Goal: Transaction & Acquisition: Purchase product/service

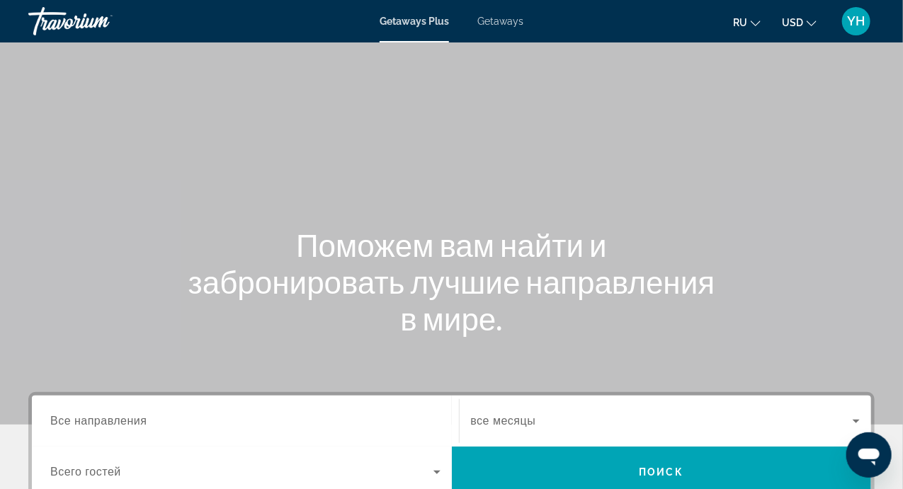
click at [128, 420] on span "Все направления" at bounding box center [98, 421] width 97 height 12
click at [128, 420] on input "Destination Все направления" at bounding box center [245, 421] width 390 height 17
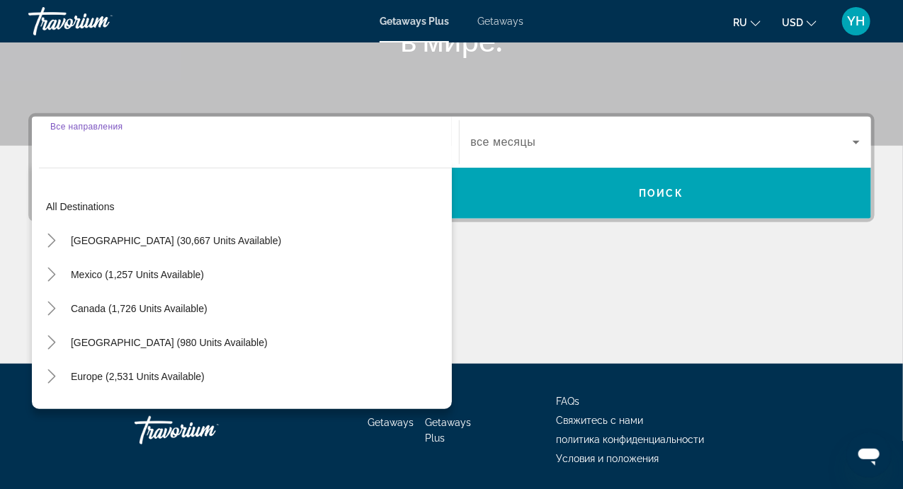
scroll to position [326, 0]
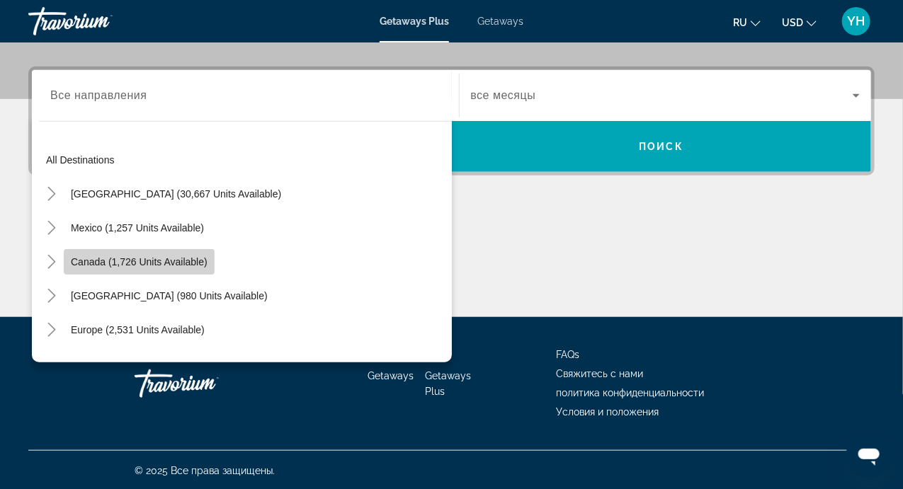
click at [173, 268] on span "Search widget" at bounding box center [139, 262] width 151 height 34
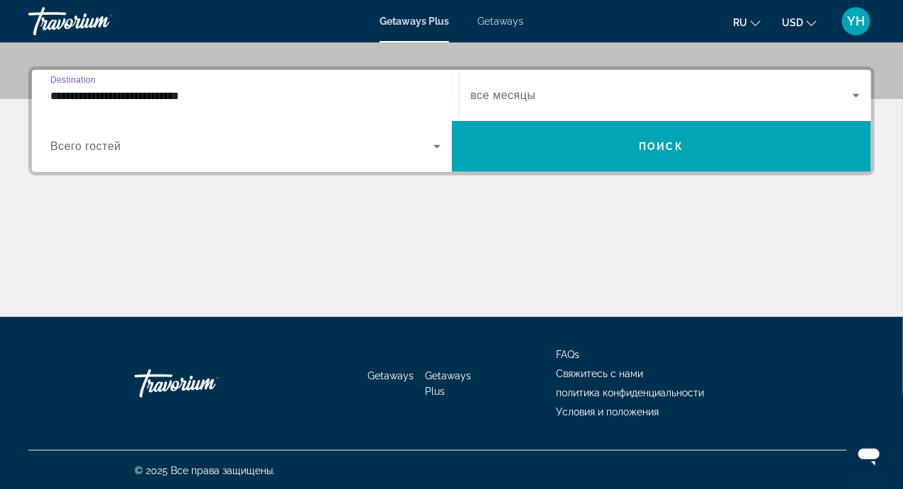
click at [224, 100] on input "**********" at bounding box center [245, 96] width 390 height 17
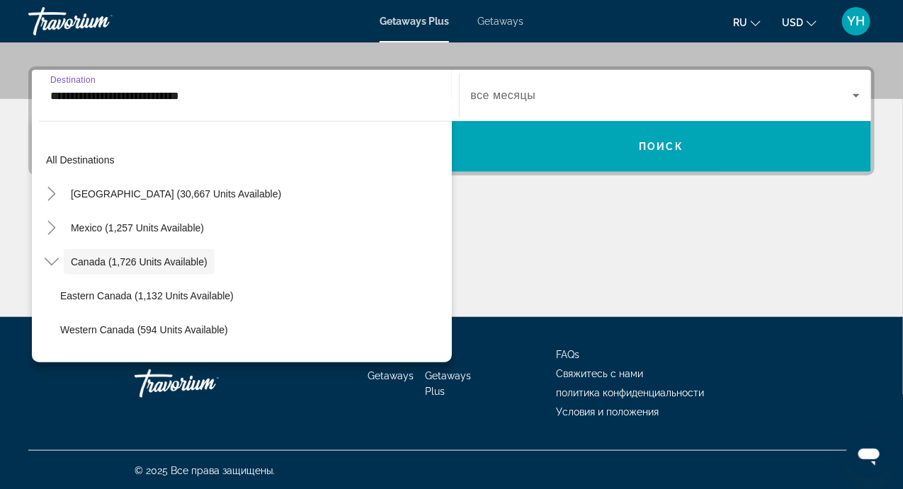
scroll to position [16, 0]
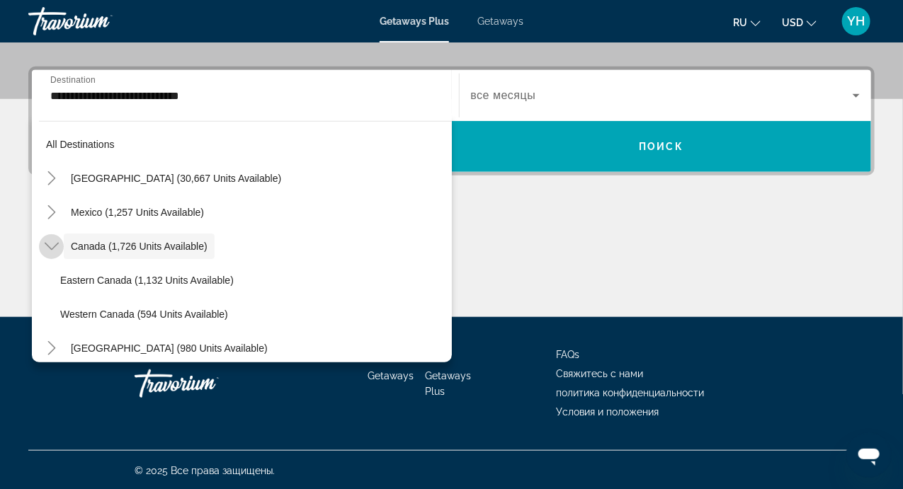
click at [45, 246] on icon "Toggle Canada (1,726 units available)" at bounding box center [52, 246] width 14 height 14
click at [48, 244] on icon "Toggle Canada (1,726 units available)" at bounding box center [52, 246] width 14 height 14
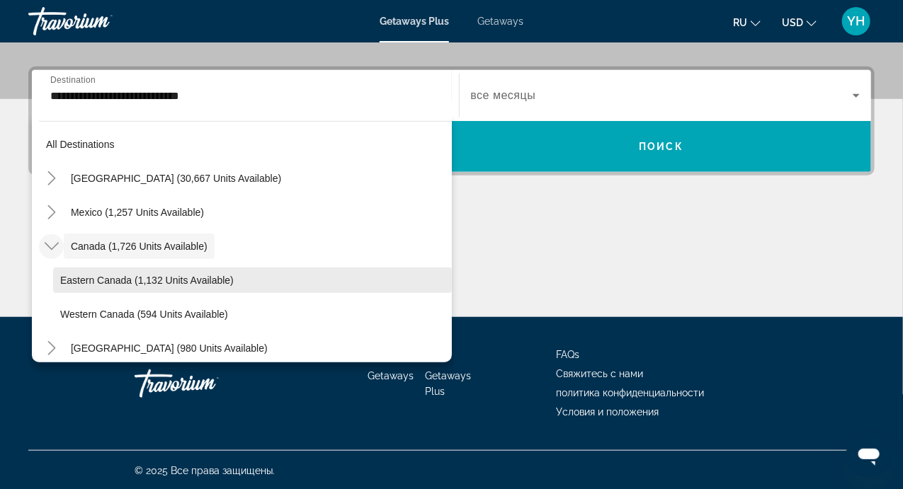
click at [285, 274] on span "Search widget" at bounding box center [252, 280] width 399 height 34
type input "**********"
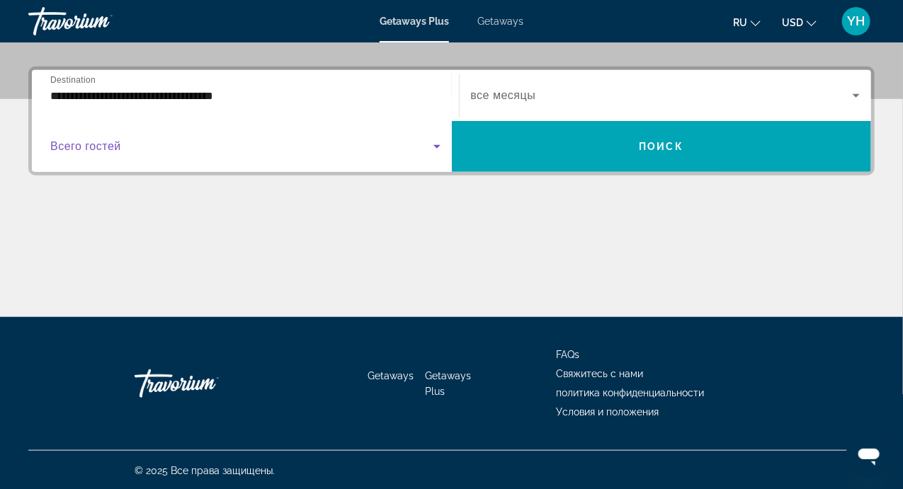
click at [122, 148] on span "Search widget" at bounding box center [241, 146] width 383 height 17
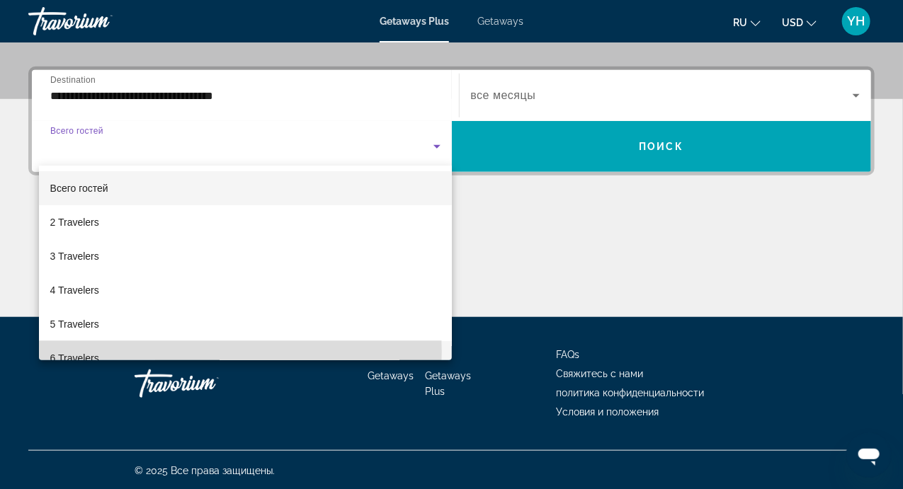
click at [118, 352] on mat-option "6 Travelers" at bounding box center [245, 358] width 413 height 34
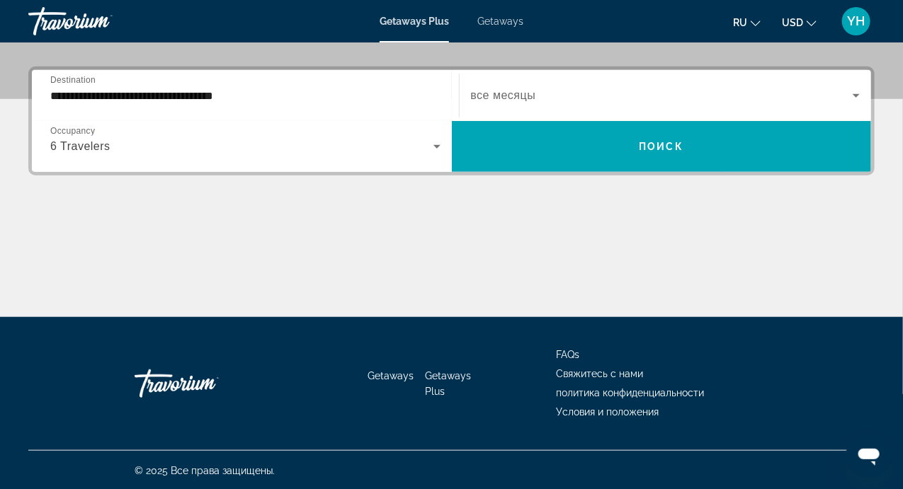
click at [503, 100] on span "все месяцы" at bounding box center [503, 95] width 65 height 12
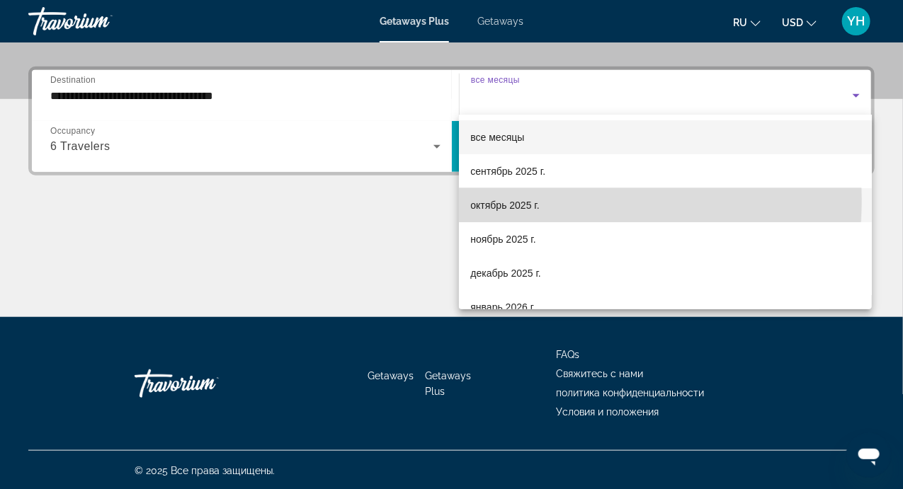
click at [511, 199] on span "октябрь 2025 г." at bounding box center [504, 205] width 69 height 17
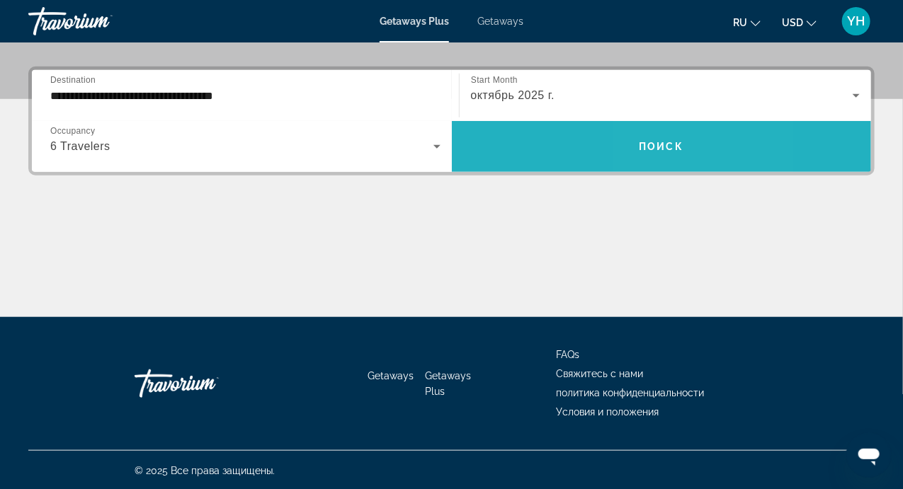
click at [653, 143] on span "Поиск" at bounding box center [661, 146] width 45 height 11
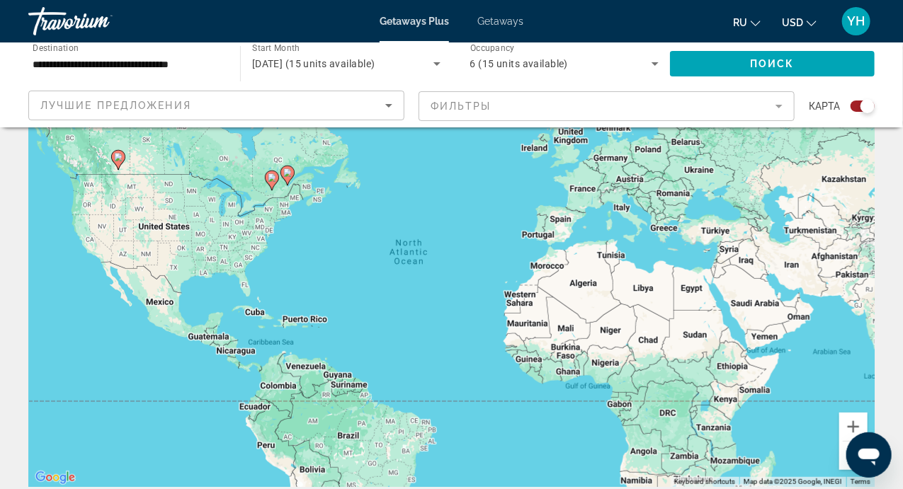
scroll to position [74, 0]
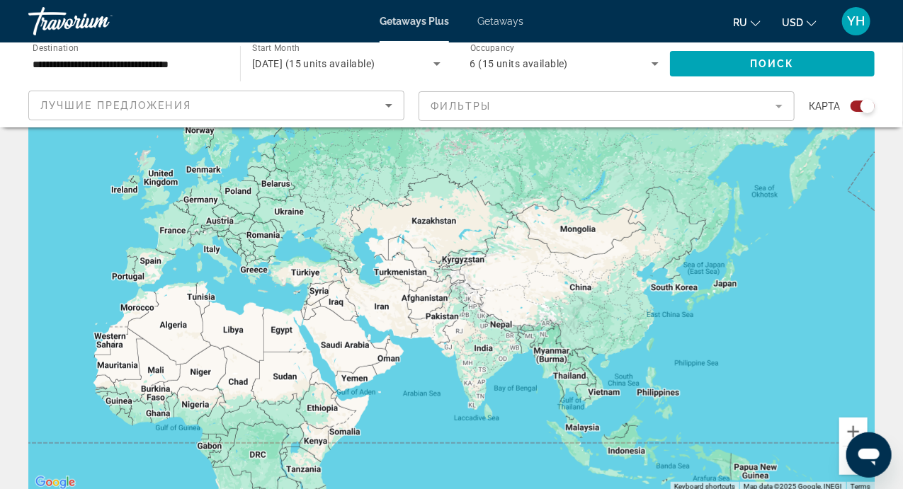
drag, startPoint x: 811, startPoint y: 302, endPoint x: 368, endPoint y: 336, distance: 443.7
click at [368, 336] on div "To activate drag with keyboard, press Alt + Enter. Once in keyboard drag state,…" at bounding box center [451, 279] width 846 height 425
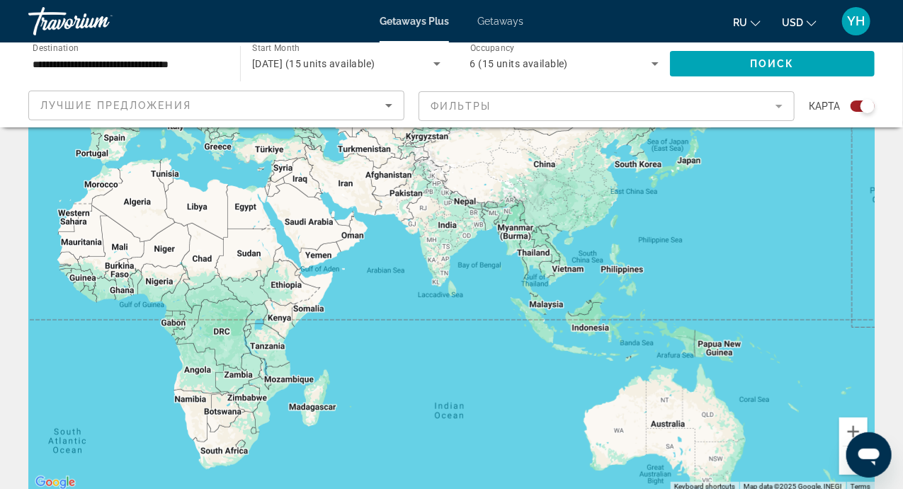
drag, startPoint x: 751, startPoint y: 351, endPoint x: 715, endPoint y: 225, distance: 131.1
click at [715, 225] on div "Main content" at bounding box center [451, 279] width 846 height 425
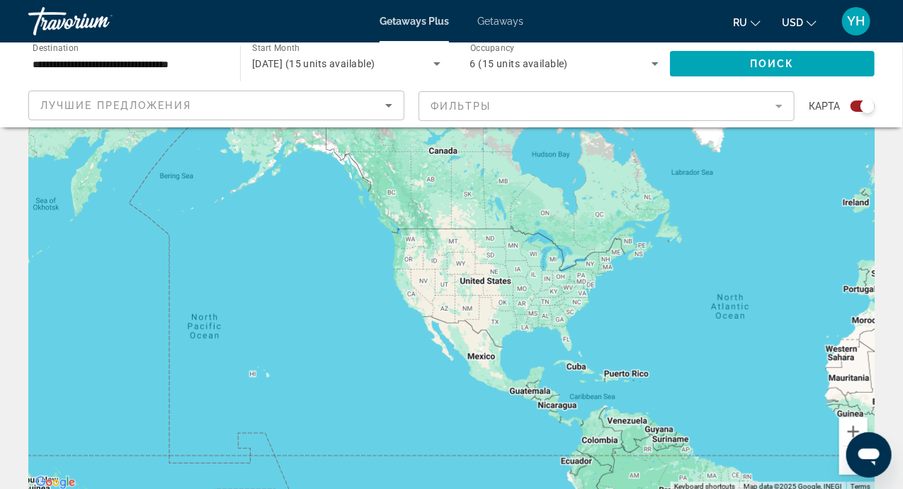
drag, startPoint x: 793, startPoint y: 256, endPoint x: 109, endPoint y: 391, distance: 697.2
click at [109, 391] on div "Main content" at bounding box center [451, 279] width 846 height 425
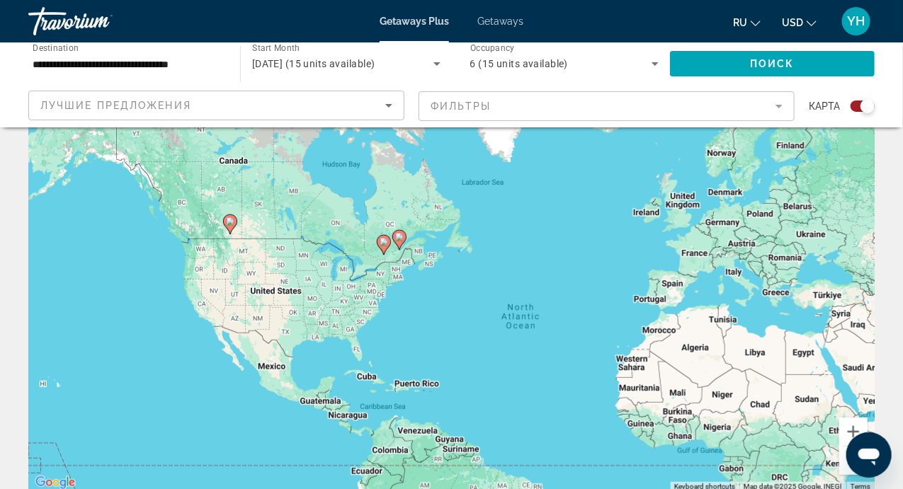
drag, startPoint x: 778, startPoint y: 344, endPoint x: 566, endPoint y: 354, distance: 211.9
click at [566, 354] on div "To activate drag with keyboard, press Alt + Enter. Once in keyboard drag state,…" at bounding box center [451, 279] width 846 height 425
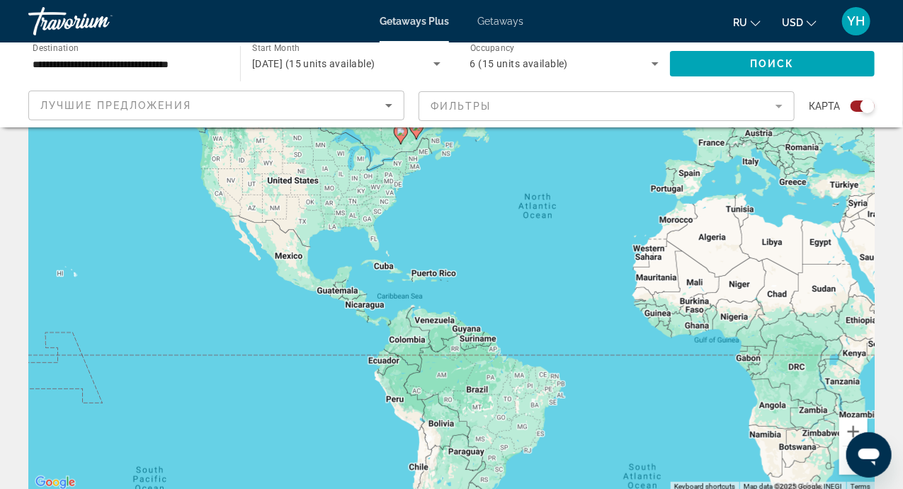
drag, startPoint x: 565, startPoint y: 430, endPoint x: 581, endPoint y: 312, distance: 119.3
click at [581, 312] on div "To activate drag with keyboard, press Alt + Enter. Once in keyboard drag state,…" at bounding box center [451, 279] width 846 height 425
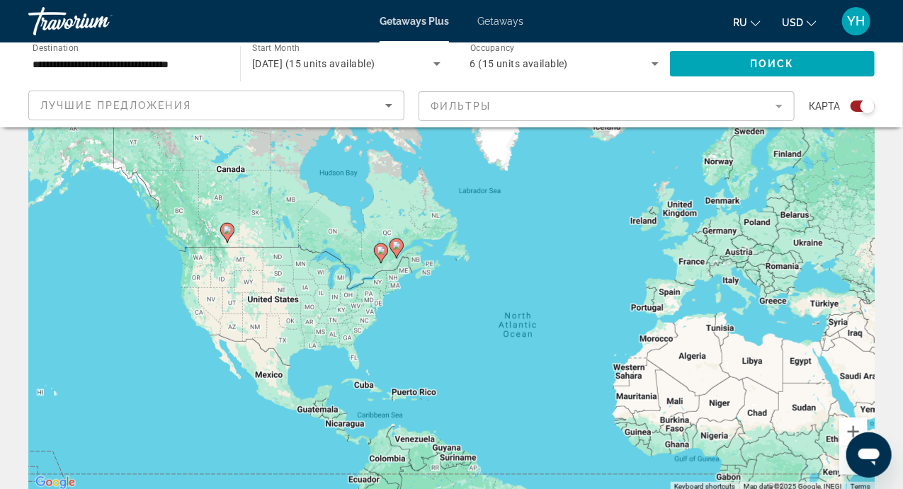
drag, startPoint x: 562, startPoint y: 302, endPoint x: 544, endPoint y: 421, distance: 120.3
click at [544, 421] on div "To activate drag with keyboard, press Alt + Enter. Once in keyboard drag state,…" at bounding box center [451, 279] width 846 height 425
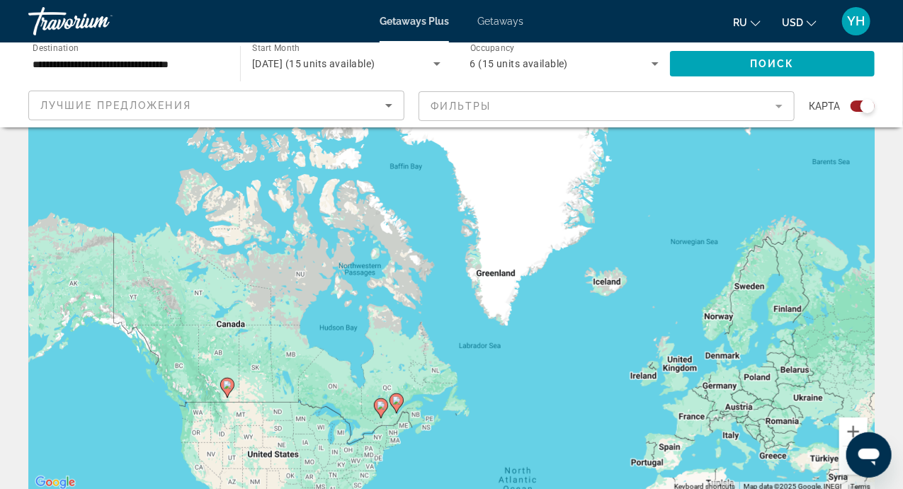
drag, startPoint x: 569, startPoint y: 269, endPoint x: 569, endPoint y: 425, distance: 156.4
click at [569, 425] on div "To activate drag with keyboard, press Alt + Enter. Once in keyboard drag state,…" at bounding box center [451, 279] width 846 height 425
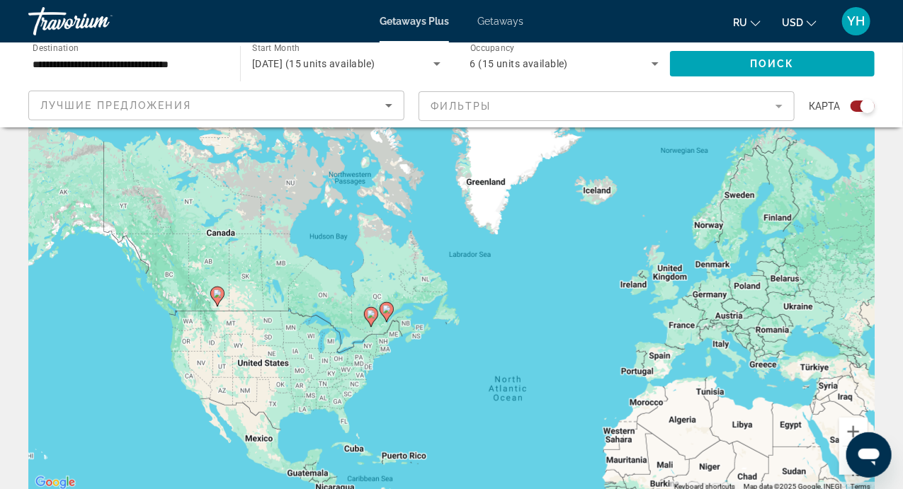
drag, startPoint x: 549, startPoint y: 285, endPoint x: 541, endPoint y: 198, distance: 87.5
click at [541, 198] on div "To activate drag with keyboard, press Alt + Enter. Once in keyboard drag state,…" at bounding box center [451, 279] width 846 height 425
click at [318, 277] on div "To activate drag with keyboard, press Alt + Enter. Once in keyboard drag state,…" at bounding box center [451, 279] width 846 height 425
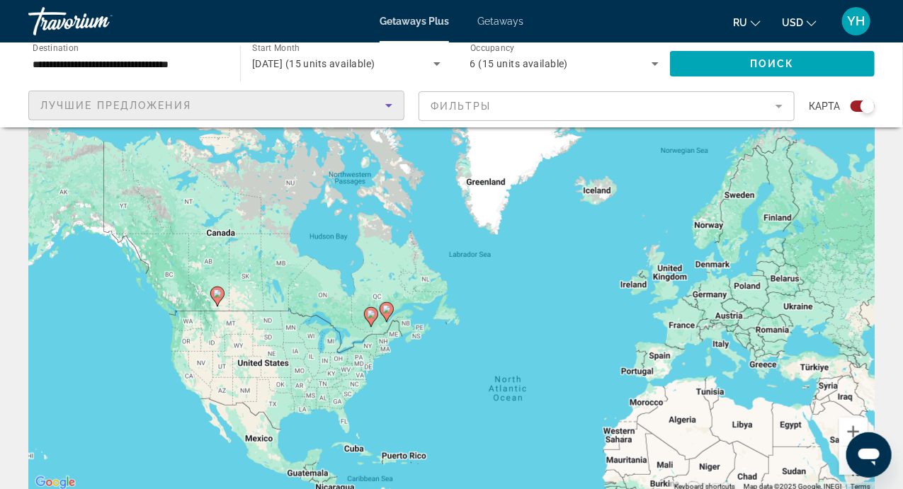
click at [382, 112] on icon "Sort by" at bounding box center [388, 105] width 17 height 17
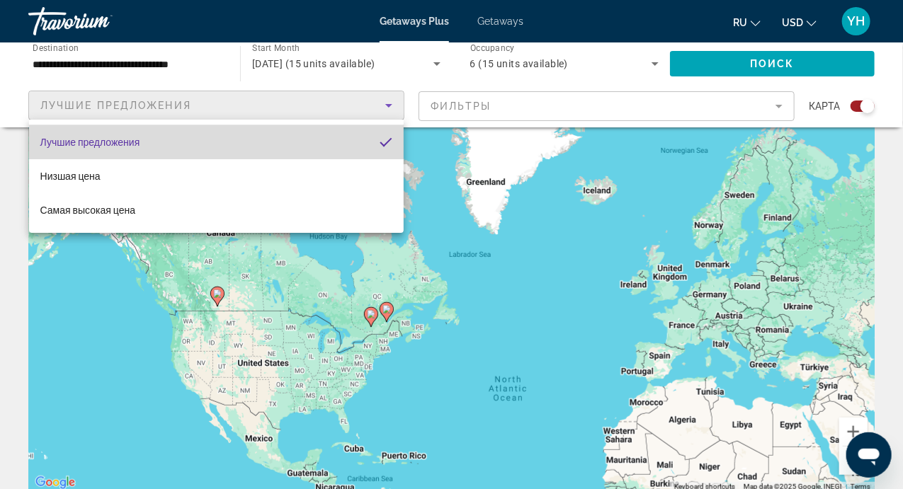
click at [284, 144] on mat-option "Лучшие предложения" at bounding box center [216, 142] width 375 height 34
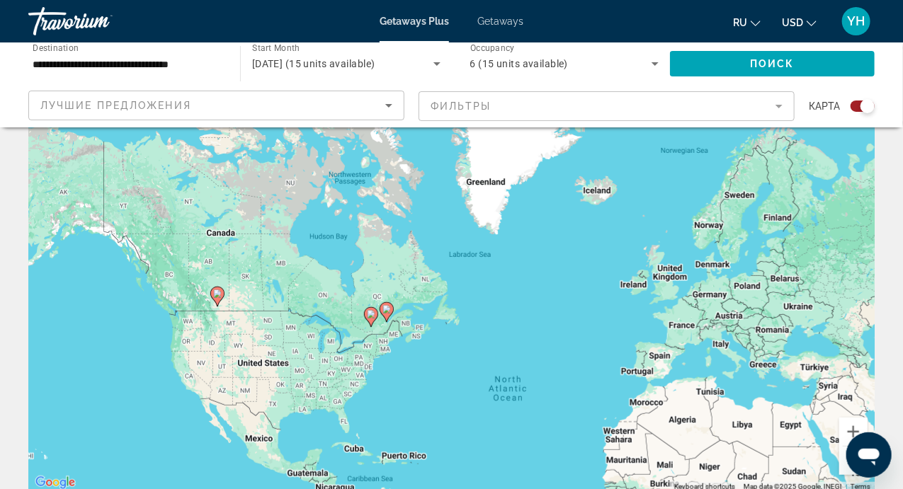
click at [779, 103] on mat-form-field "Фильтры" at bounding box center [606, 106] width 376 height 30
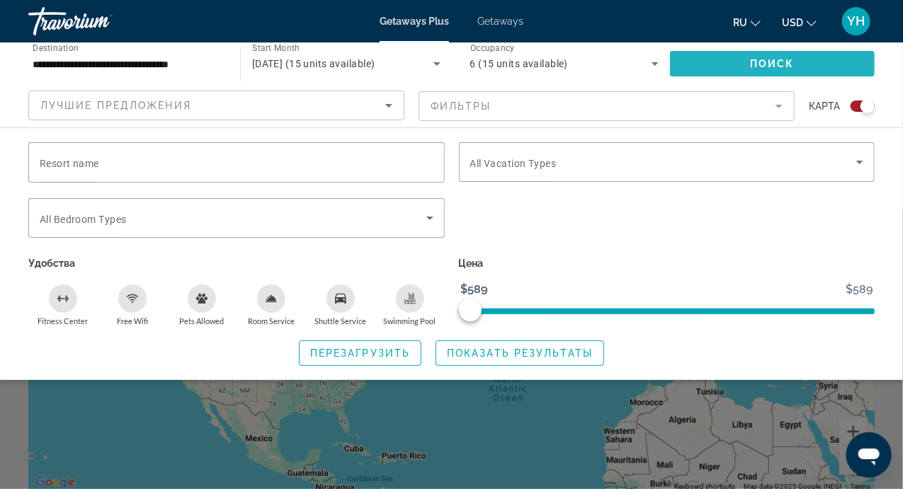
click at [818, 59] on span "Search widget" at bounding box center [772, 64] width 205 height 34
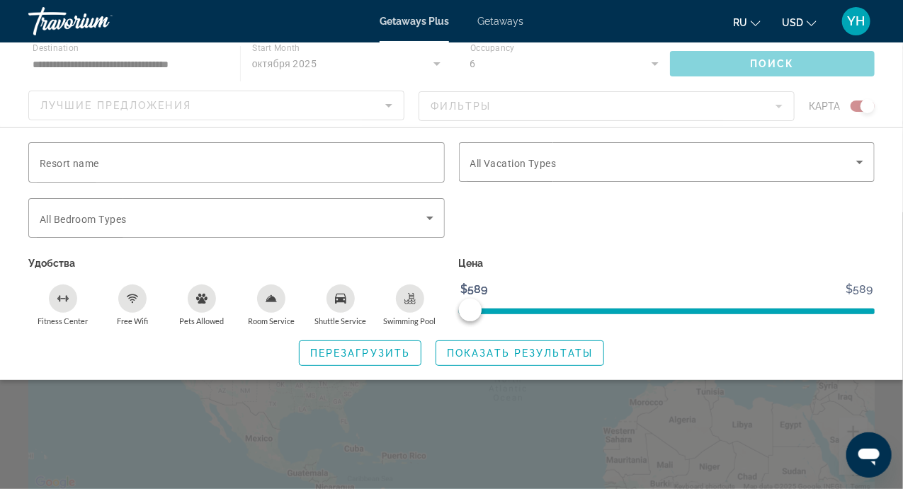
scroll to position [0, 0]
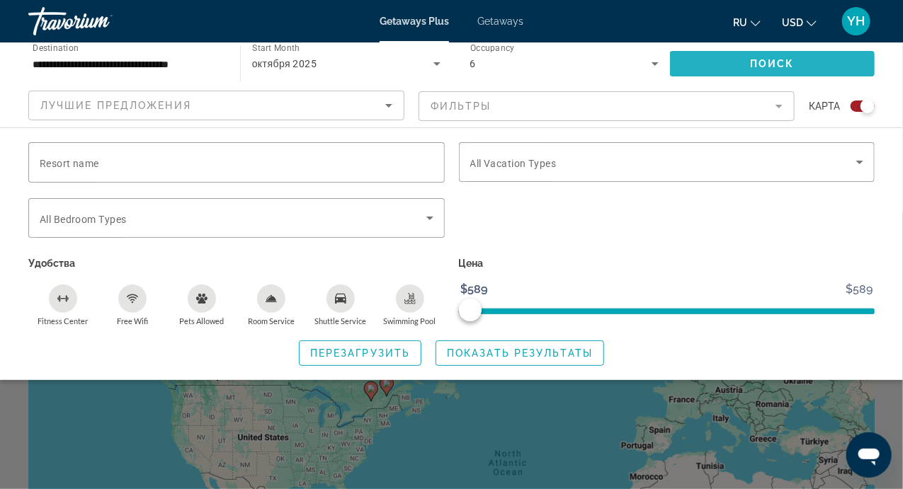
click at [818, 59] on span "Search widget" at bounding box center [772, 64] width 205 height 34
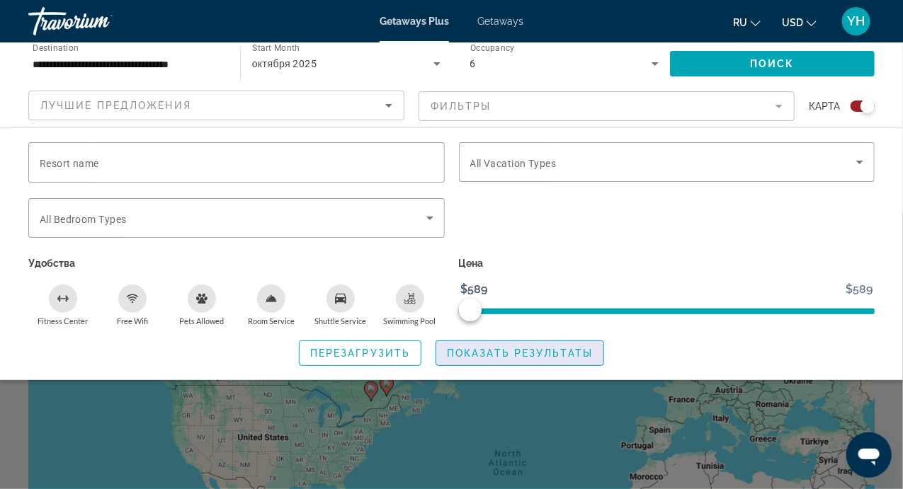
click at [556, 348] on span "Показать результаты" at bounding box center [520, 353] width 146 height 11
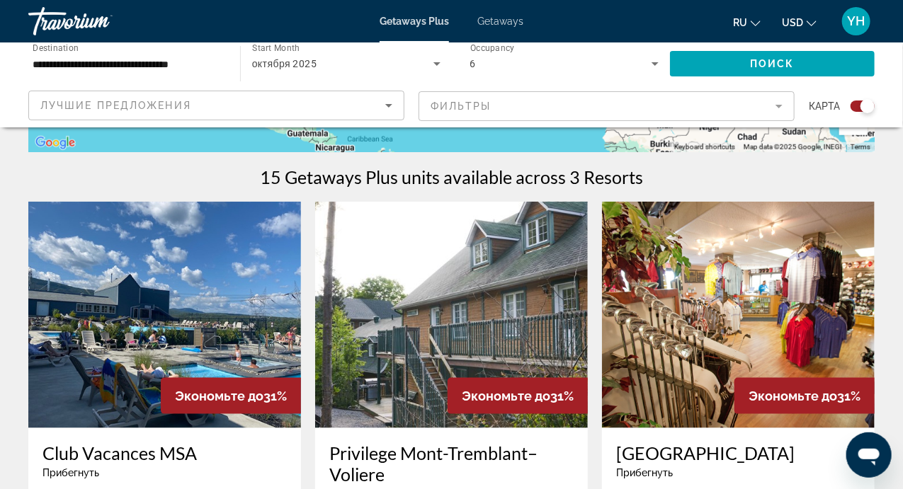
scroll to position [348, 0]
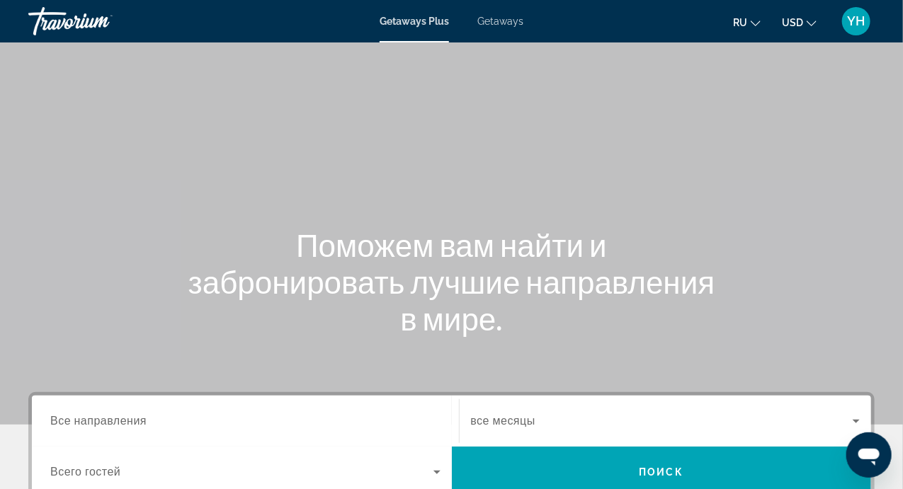
click at [862, 19] on span "YH" at bounding box center [856, 21] width 18 height 14
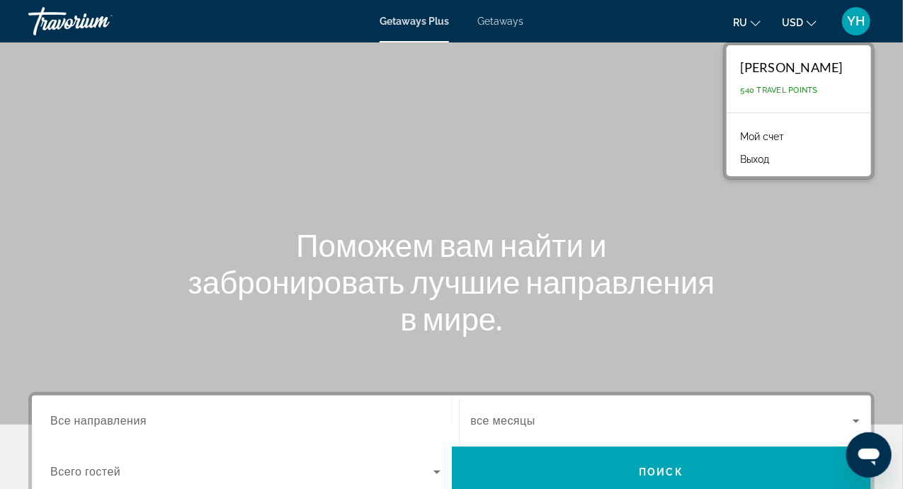
click at [791, 136] on link "Мой счет" at bounding box center [762, 136] width 58 height 18
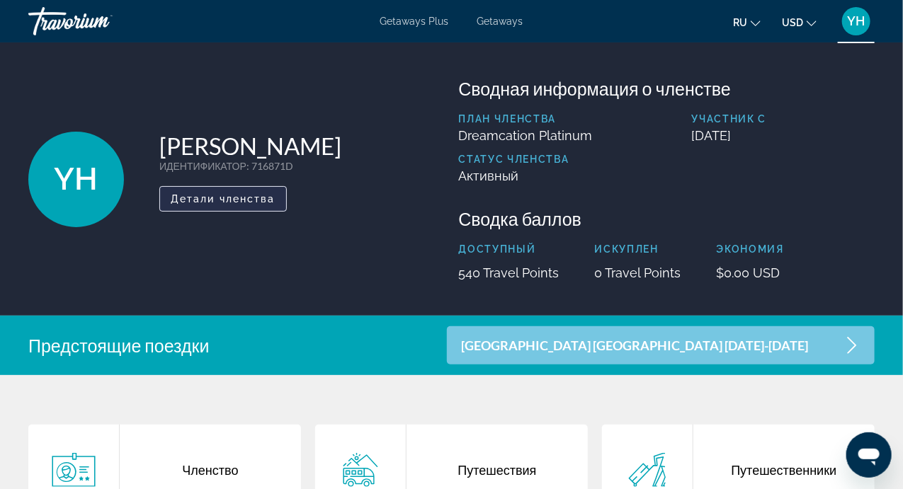
click at [179, 195] on span "Детали членства" at bounding box center [223, 198] width 105 height 11
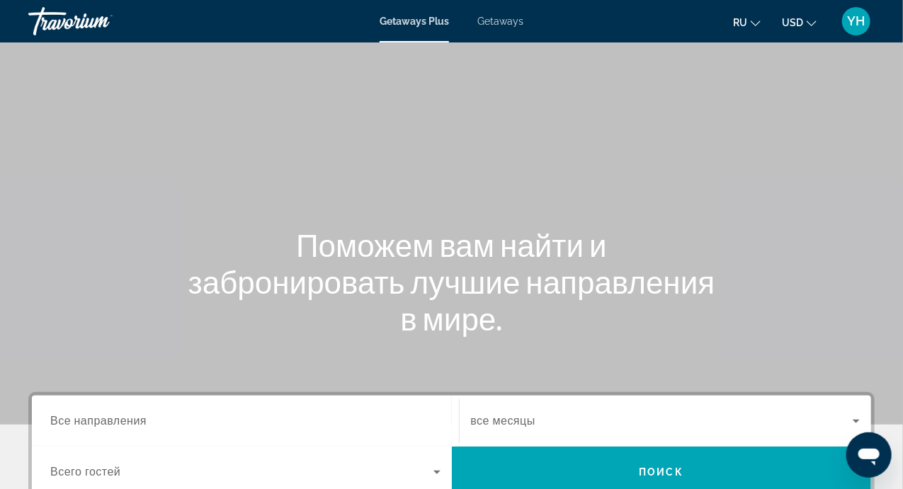
click at [491, 25] on span "Getaways" at bounding box center [500, 21] width 46 height 11
click at [757, 23] on icon "Change language" at bounding box center [755, 23] width 10 height 10
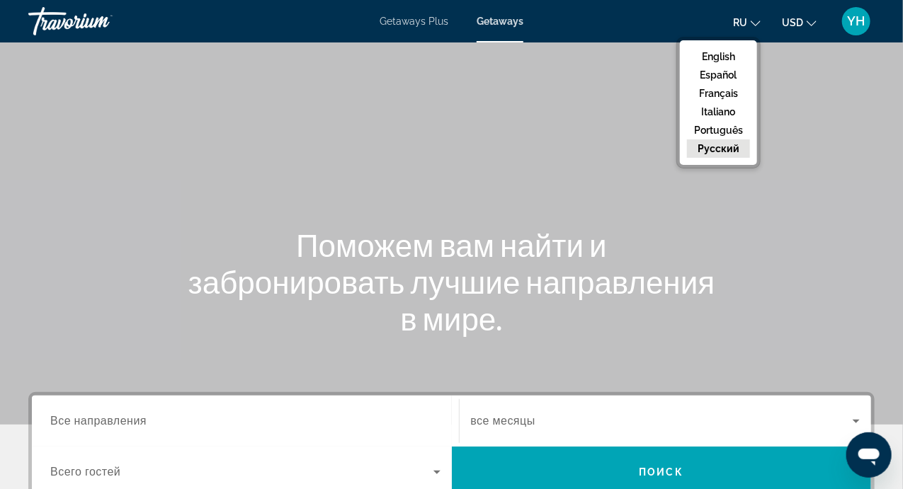
click at [825, 187] on div "Main content" at bounding box center [451, 212] width 903 height 425
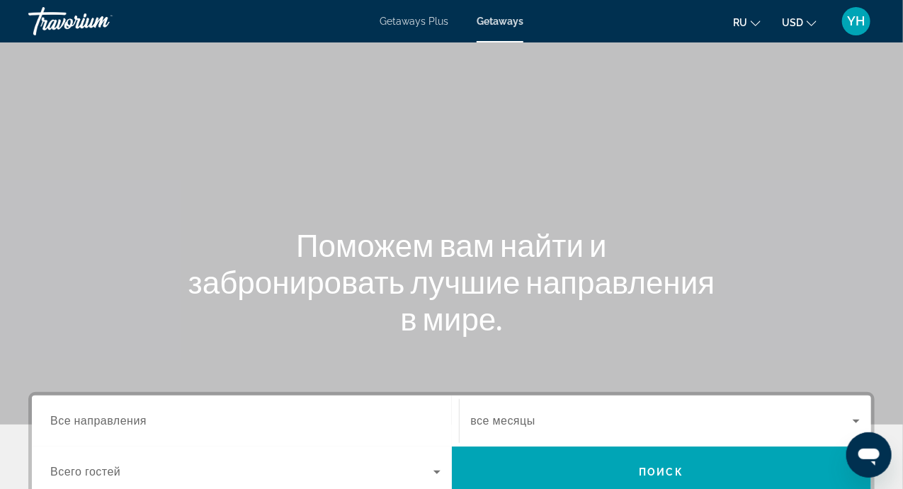
click at [852, 16] on span "YH" at bounding box center [856, 21] width 18 height 14
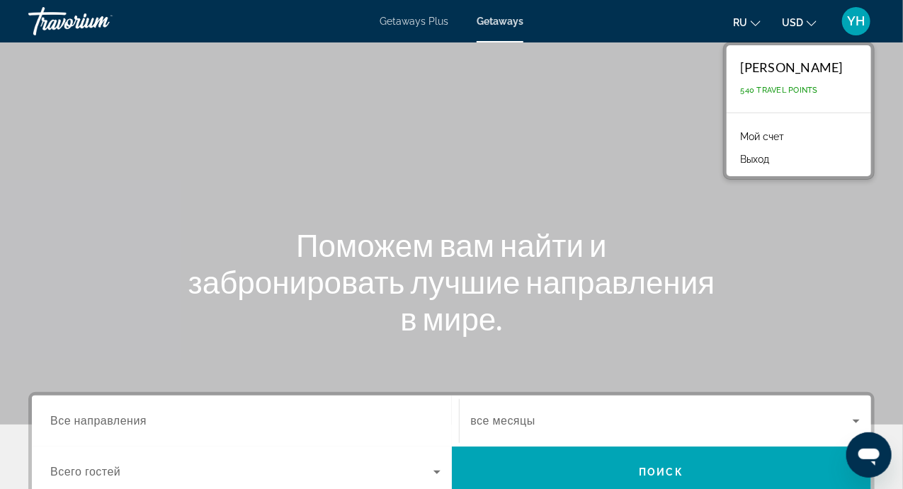
click at [570, 121] on div "Main content" at bounding box center [451, 212] width 903 height 425
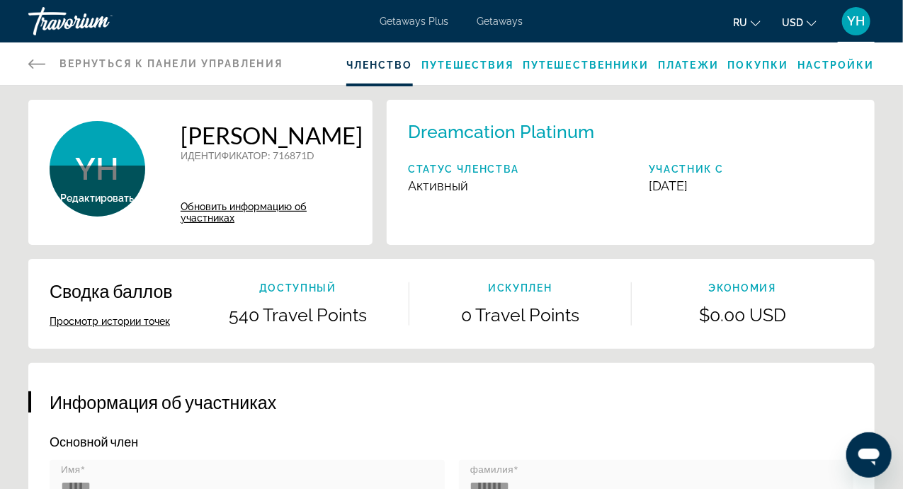
click at [31, 66] on icon "Main content" at bounding box center [36, 63] width 17 height 9
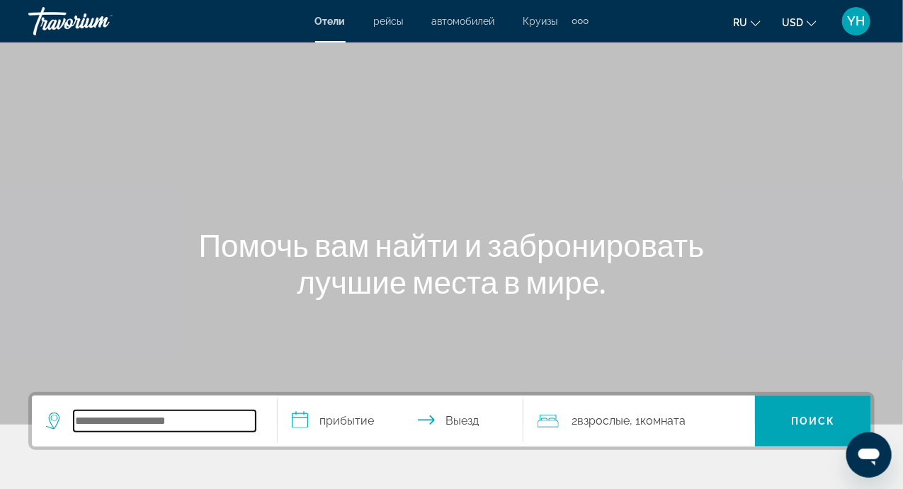
click at [96, 425] on input "Search widget" at bounding box center [165, 421] width 182 height 21
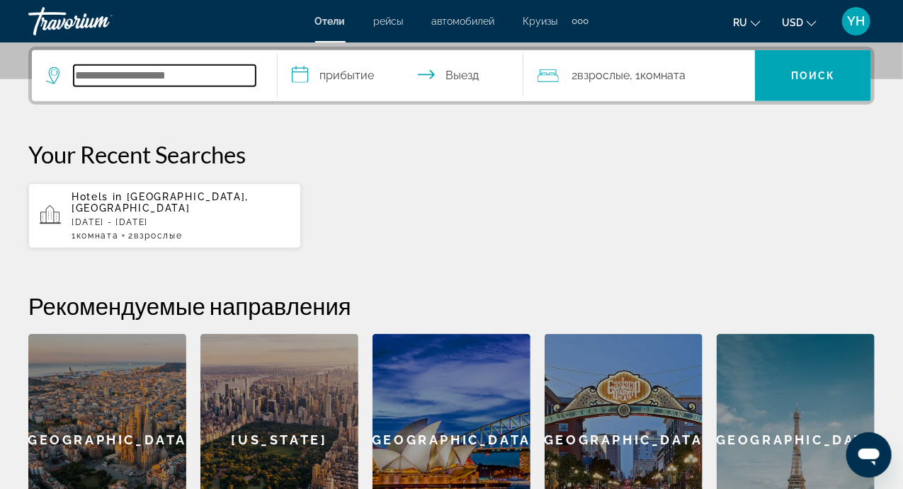
scroll to position [345, 0]
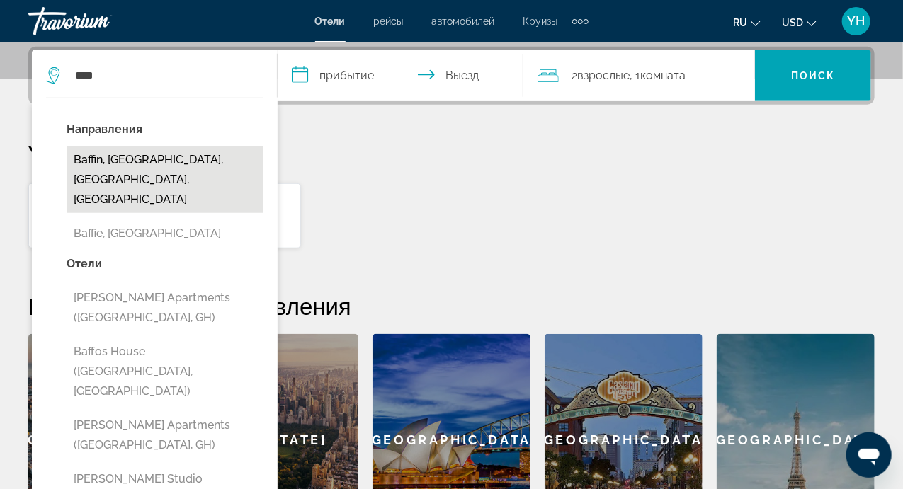
click at [126, 165] on button "Baffin, Northwest Territories, NT, Canada" at bounding box center [165, 180] width 197 height 67
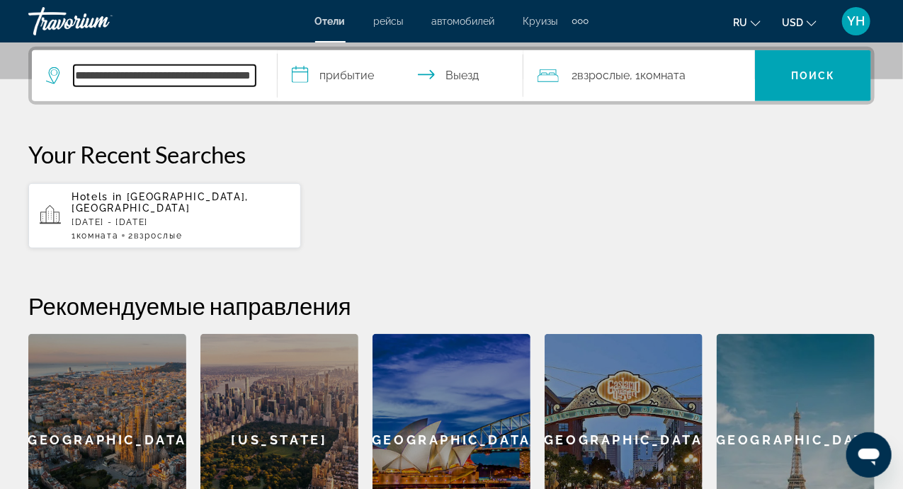
click at [226, 83] on input "**********" at bounding box center [165, 75] width 182 height 21
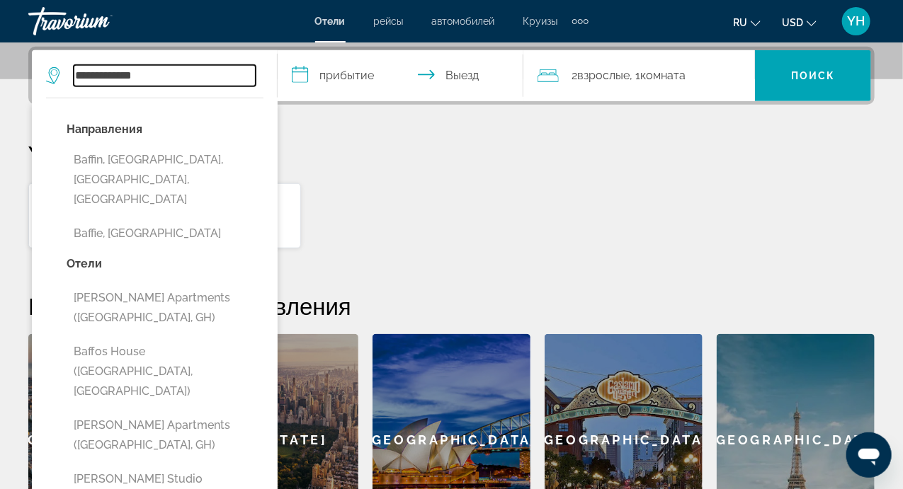
click at [227, 83] on input "**********" at bounding box center [165, 75] width 182 height 21
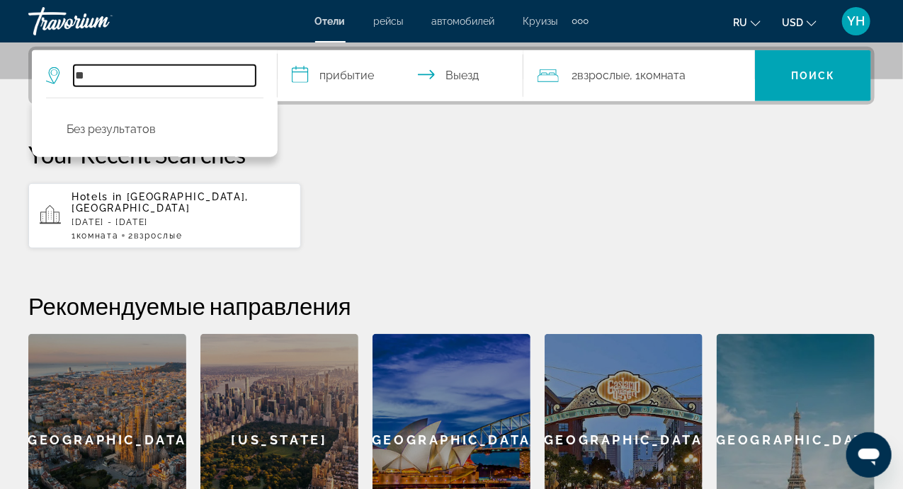
type input "*"
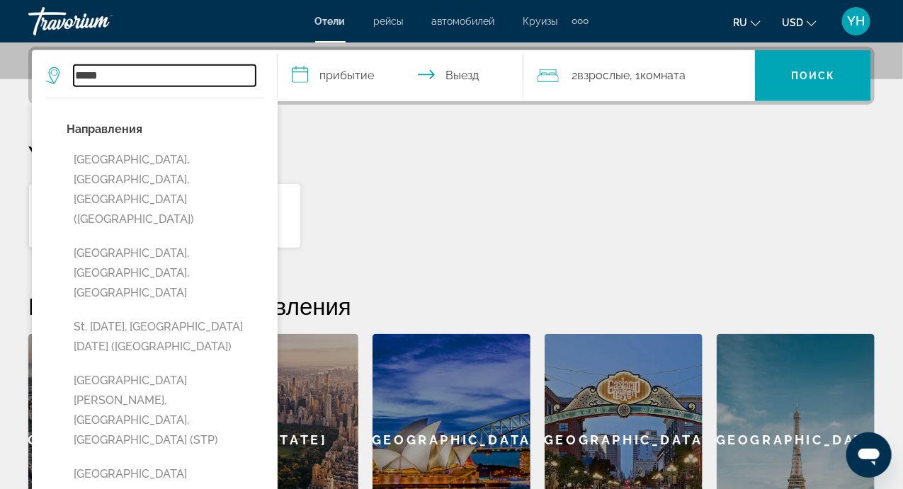
click at [199, 73] on input "*****" at bounding box center [165, 75] width 182 height 21
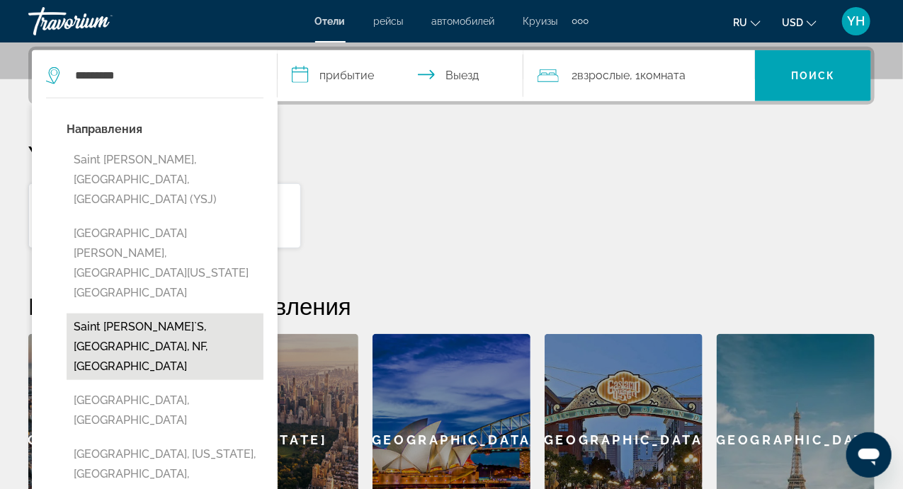
click at [117, 314] on button "Saint John`S, Newfoundland, NF, Canada" at bounding box center [165, 347] width 197 height 67
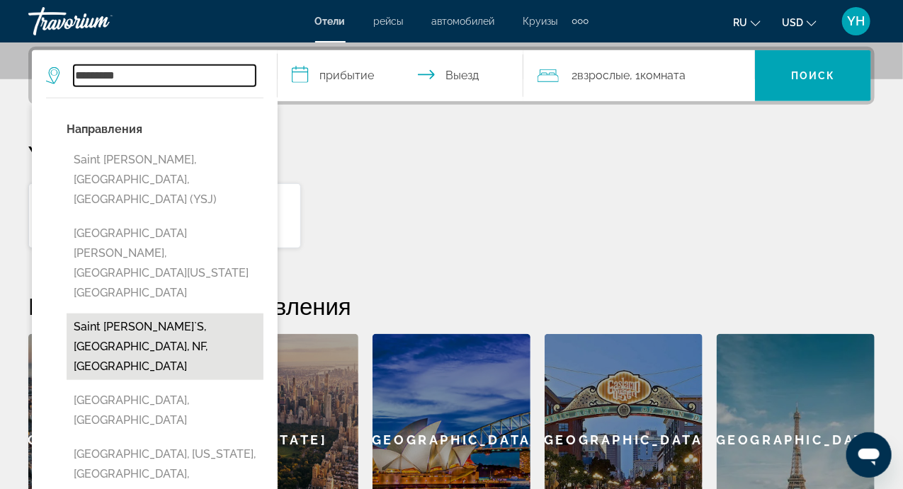
type input "**********"
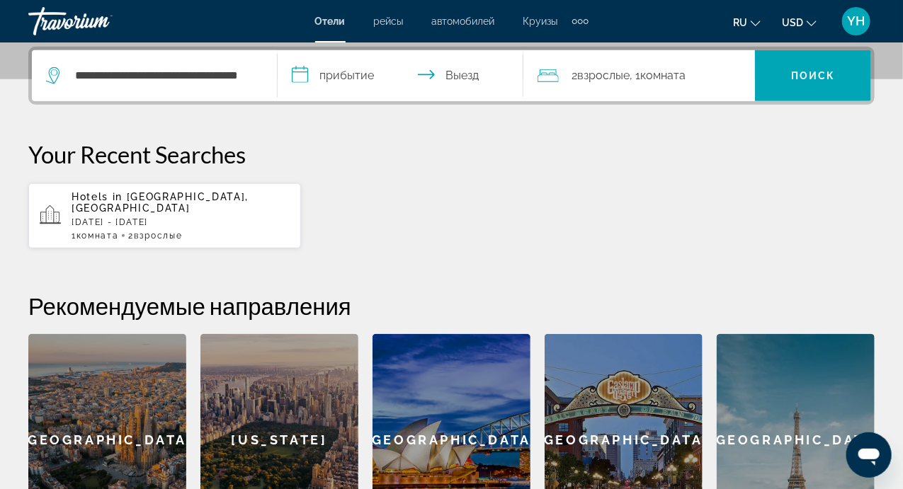
click at [295, 75] on input "**********" at bounding box center [402, 77] width 251 height 55
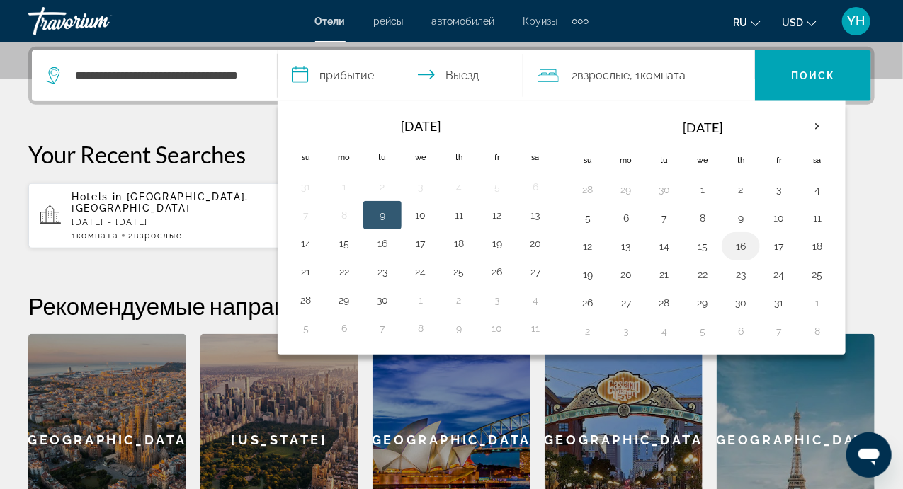
click at [733, 246] on button "16" at bounding box center [740, 246] width 23 height 20
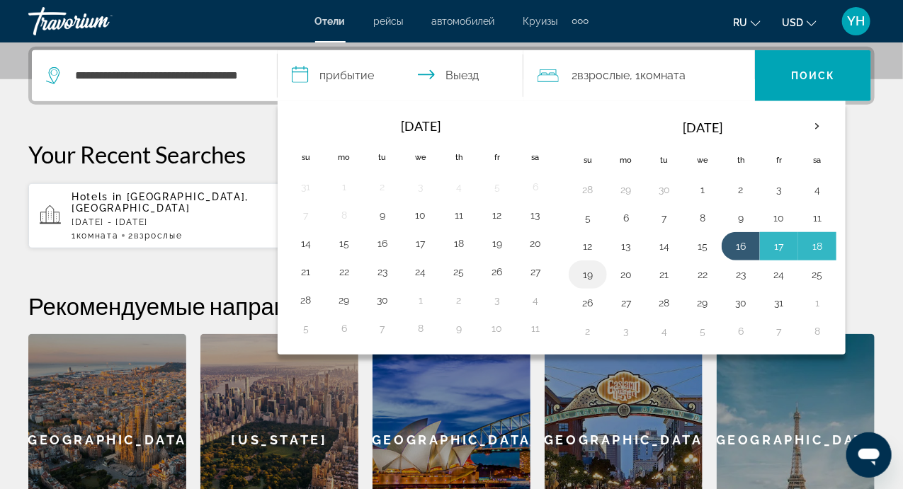
click at [586, 275] on button "19" at bounding box center [587, 275] width 23 height 20
type input "**********"
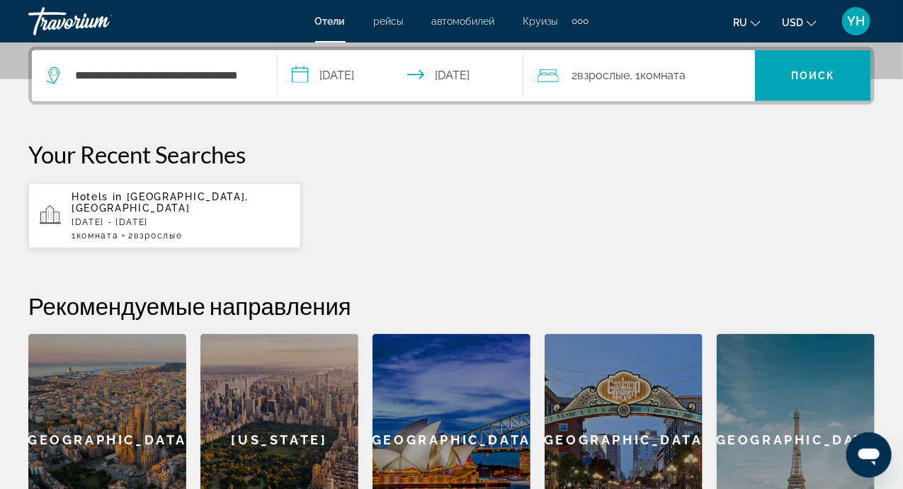
click at [563, 76] on div "2 Взрослый Взрослые , 1 Комната номера" at bounding box center [645, 76] width 217 height 20
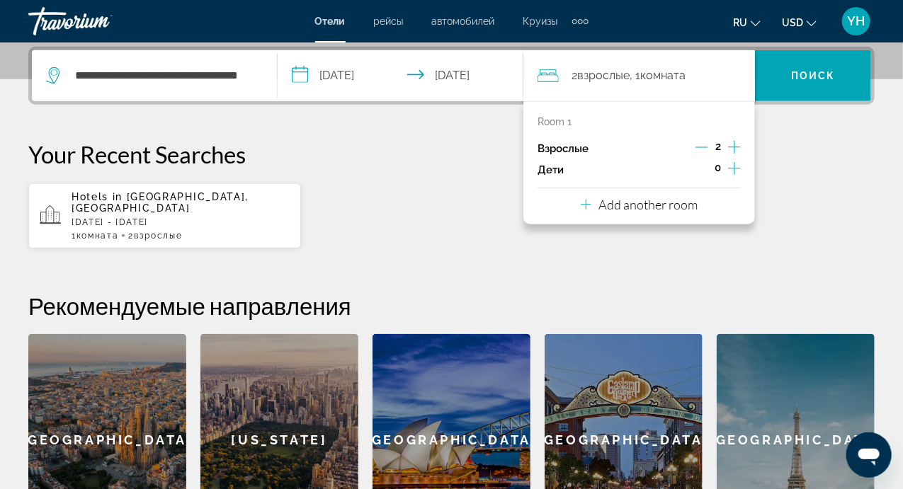
click at [736, 142] on icon "Increment adults" at bounding box center [734, 147] width 13 height 17
click at [480, 187] on div "Hotels in Maldives, Maldives Sun, 21 Dec - Sat, 27 Dec 1 Комната номера 2 Взрос…" at bounding box center [451, 216] width 846 height 67
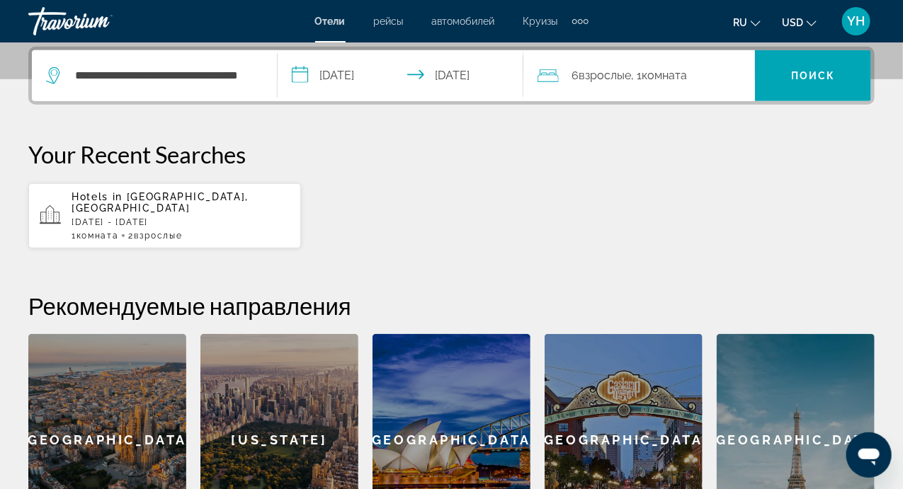
click at [669, 76] on span "Комната" at bounding box center [663, 75] width 45 height 13
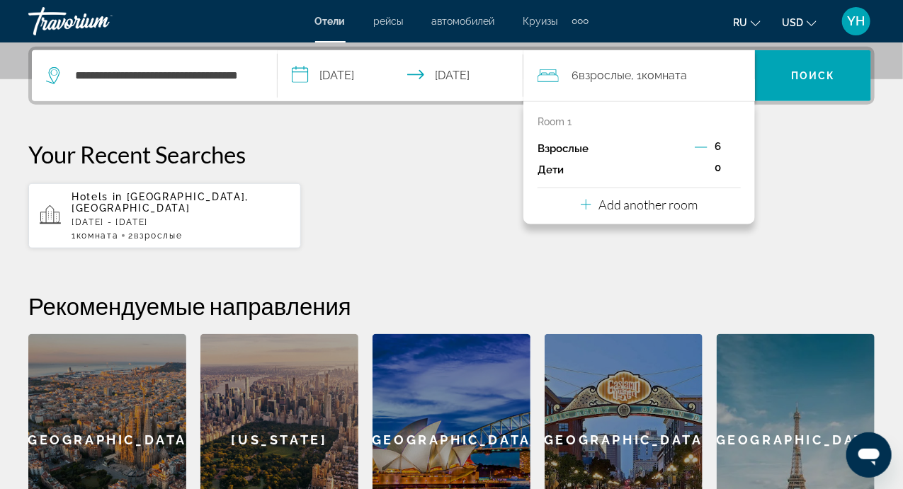
click at [626, 212] on div "Add another room" at bounding box center [638, 204] width 117 height 17
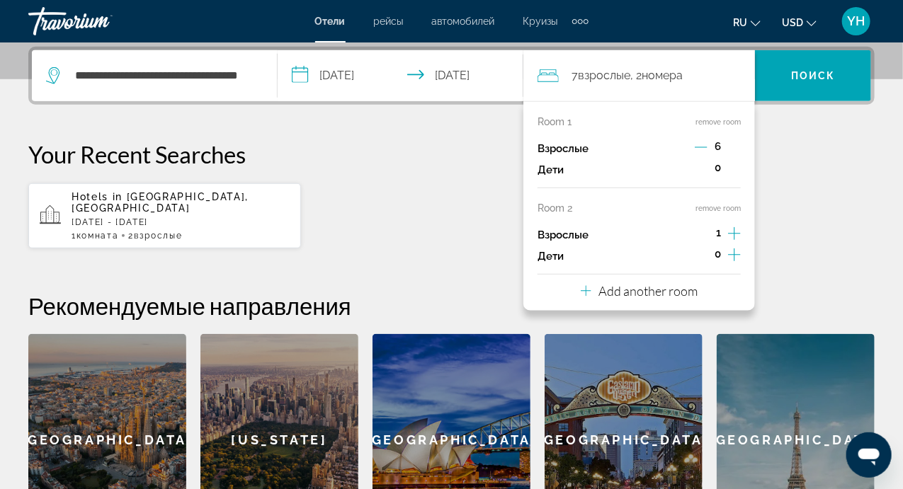
click at [703, 147] on icon "Decrement adults" at bounding box center [700, 147] width 13 height 13
click at [703, 147] on icon "Decrement adults" at bounding box center [701, 147] width 13 height 13
click at [705, 149] on icon "Decrement adults" at bounding box center [701, 147] width 13 height 13
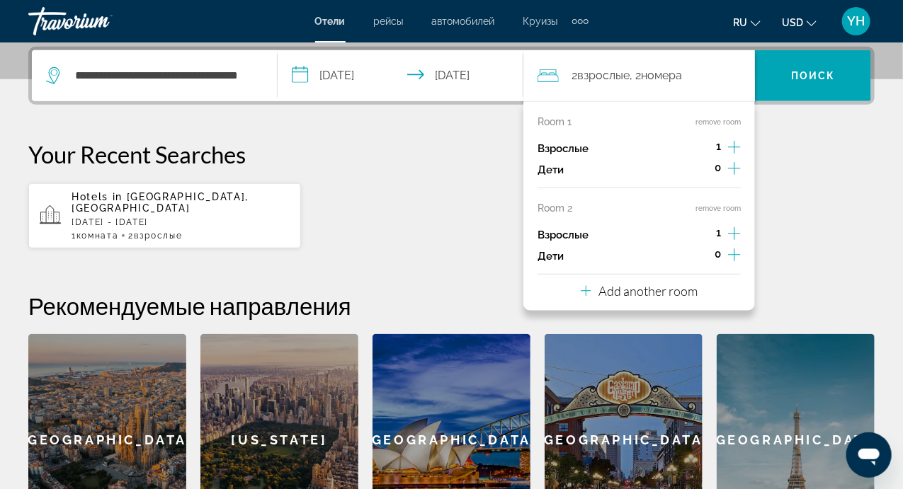
click at [732, 233] on icon "Increment adults" at bounding box center [734, 233] width 13 height 17
click at [734, 141] on icon "Increment adults" at bounding box center [734, 147] width 13 height 13
click at [621, 289] on p "Add another room" at bounding box center [647, 291] width 99 height 16
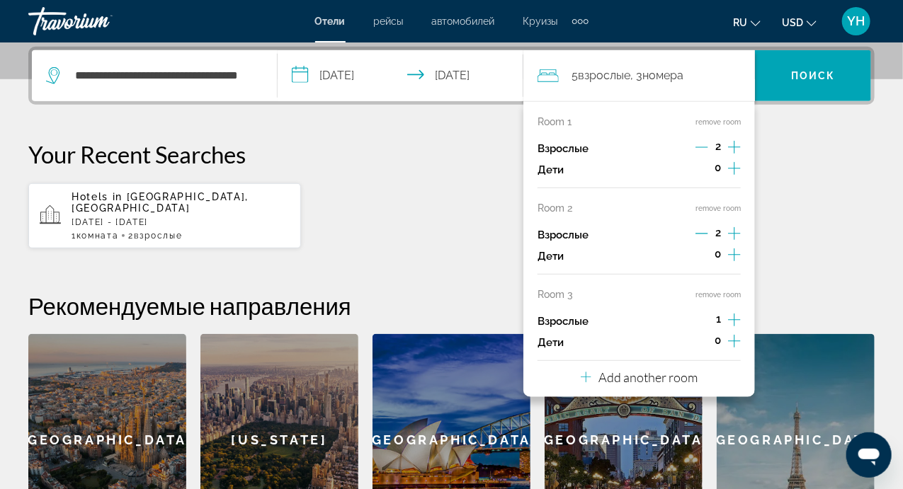
click at [732, 314] on icon "Increment adults" at bounding box center [734, 319] width 13 height 17
click at [702, 319] on icon "Decrement adults" at bounding box center [701, 320] width 13 height 13
click at [836, 241] on div "**********" at bounding box center [451, 297] width 903 height 500
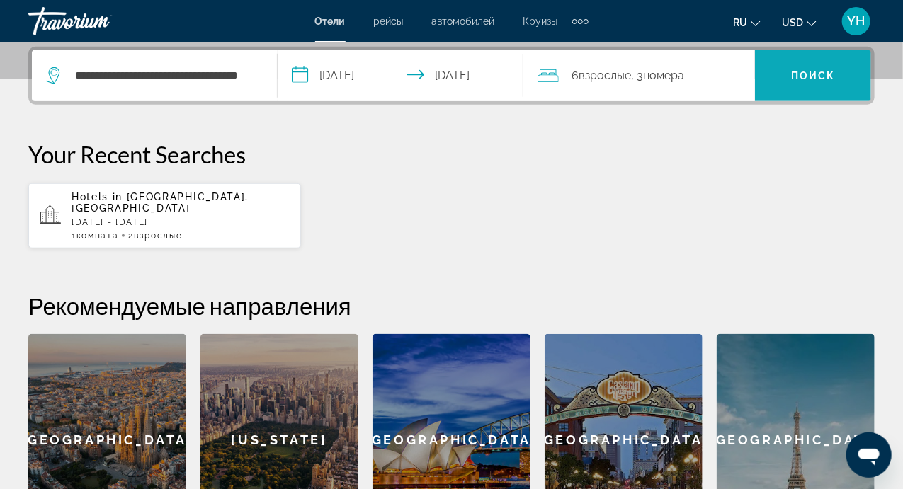
click at [822, 67] on span "Search widget" at bounding box center [813, 76] width 116 height 34
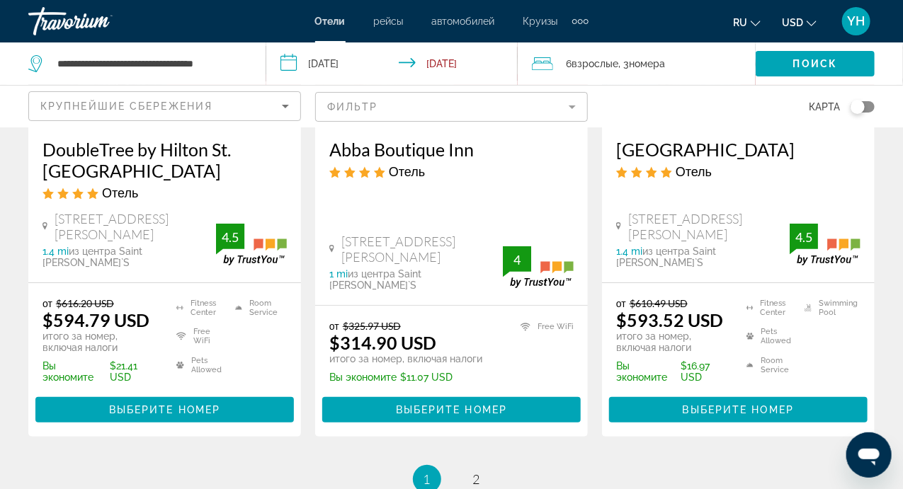
scroll to position [2067, 0]
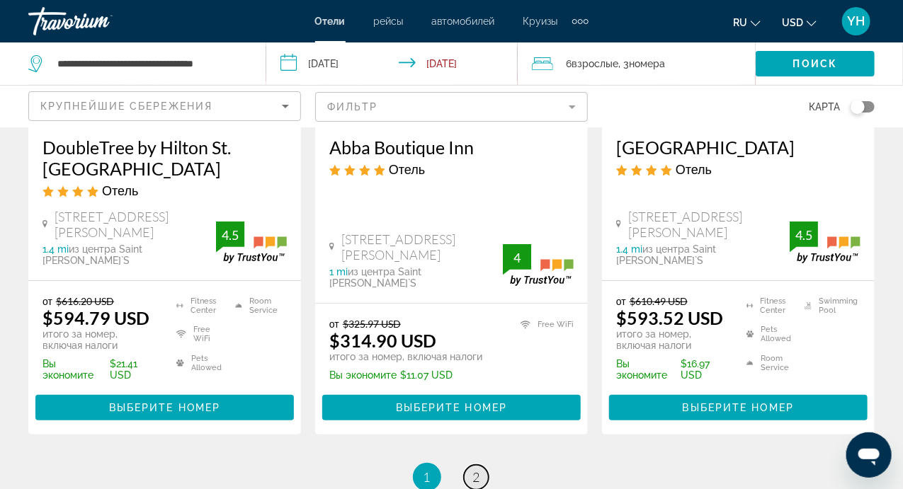
click at [477, 469] on span "2" at bounding box center [476, 477] width 7 height 16
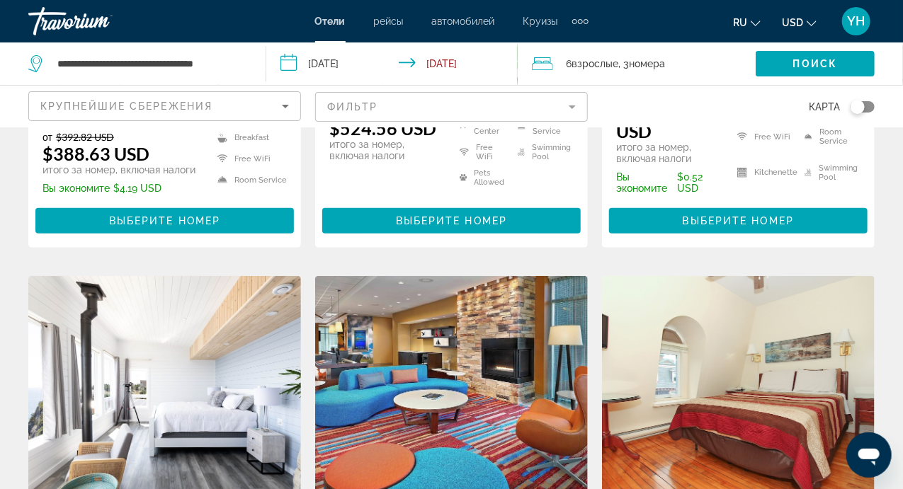
scroll to position [501, 0]
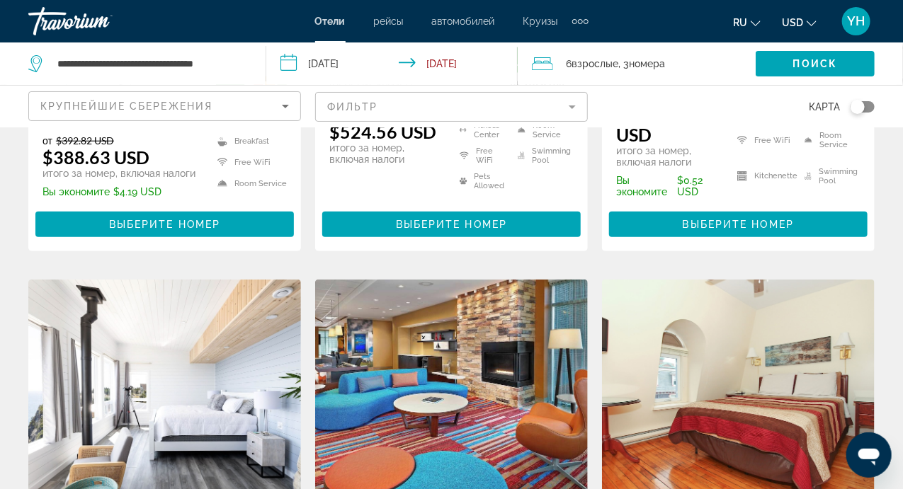
click at [179, 347] on img "Main content" at bounding box center [164, 393] width 273 height 227
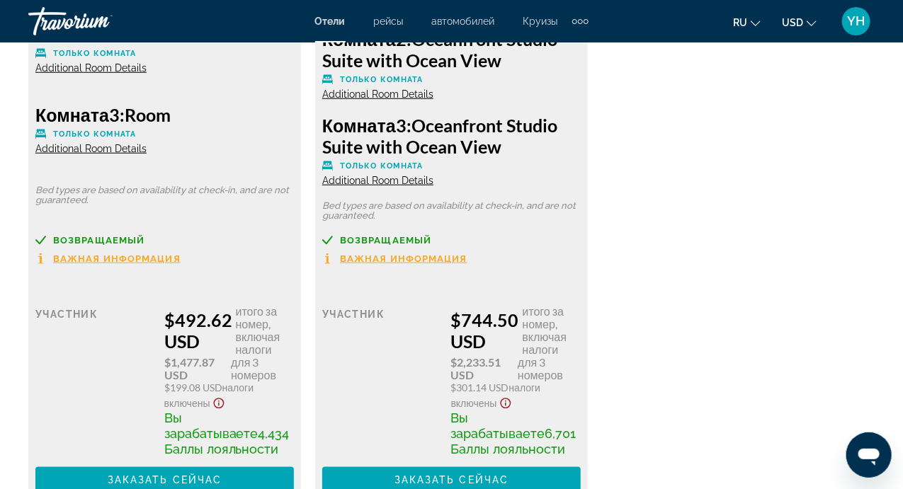
scroll to position [2526, 0]
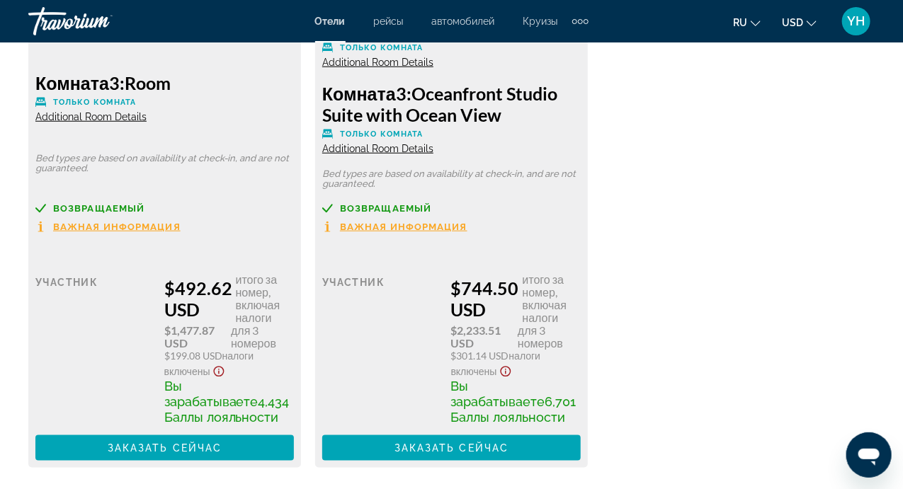
click at [99, 224] on span "Важная информация" at bounding box center [116, 226] width 127 height 9
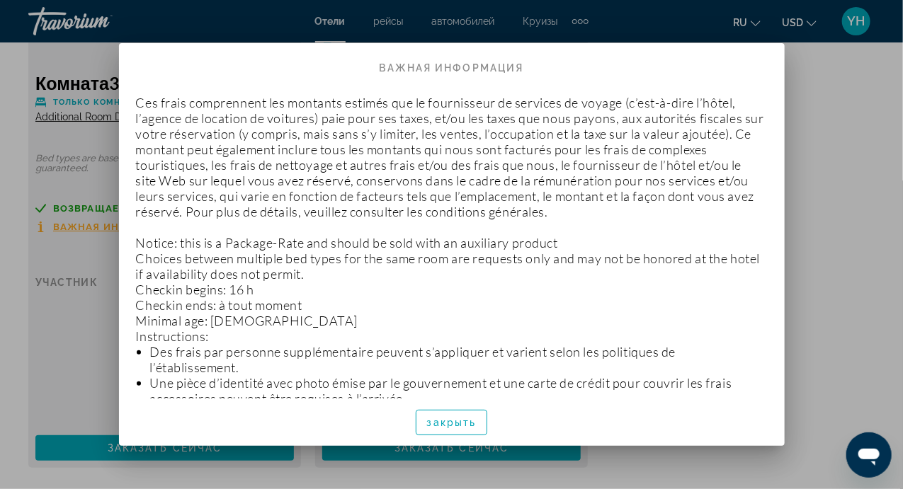
scroll to position [1, 0]
click at [855, 198] on div at bounding box center [451, 244] width 903 height 489
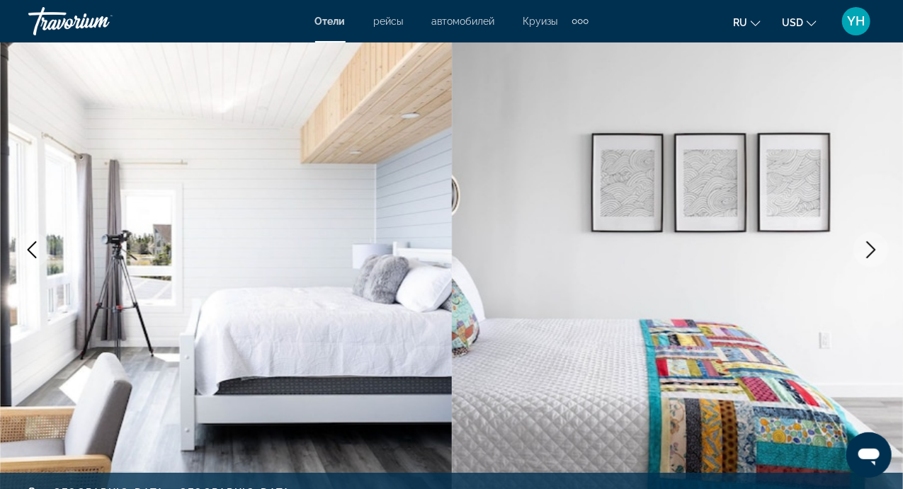
scroll to position [0, 0]
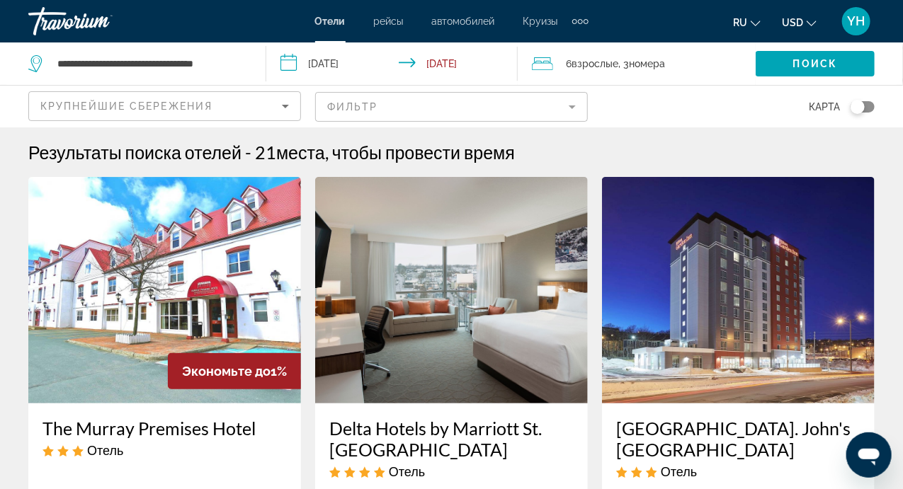
click at [187, 256] on img "Main content" at bounding box center [164, 290] width 273 height 227
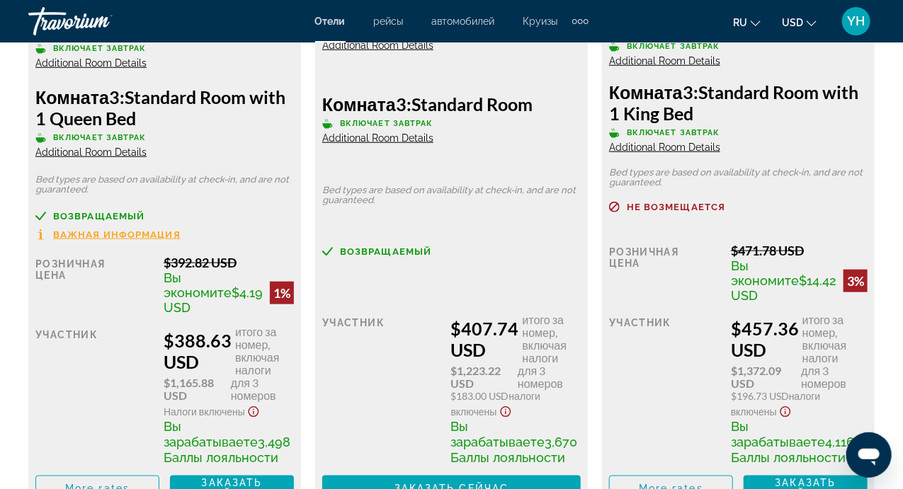
scroll to position [2531, 0]
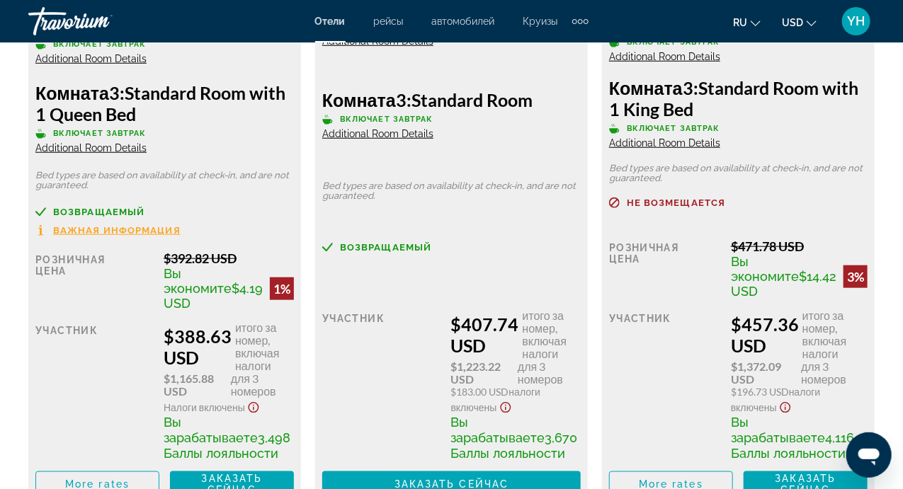
click at [351, 263] on div "возвращаемый Розничная цена $0.00 когда вы выкупаете участник $407.74 USD итого…" at bounding box center [451, 369] width 258 height 255
click at [369, 243] on span "возвращаемый" at bounding box center [385, 247] width 91 height 9
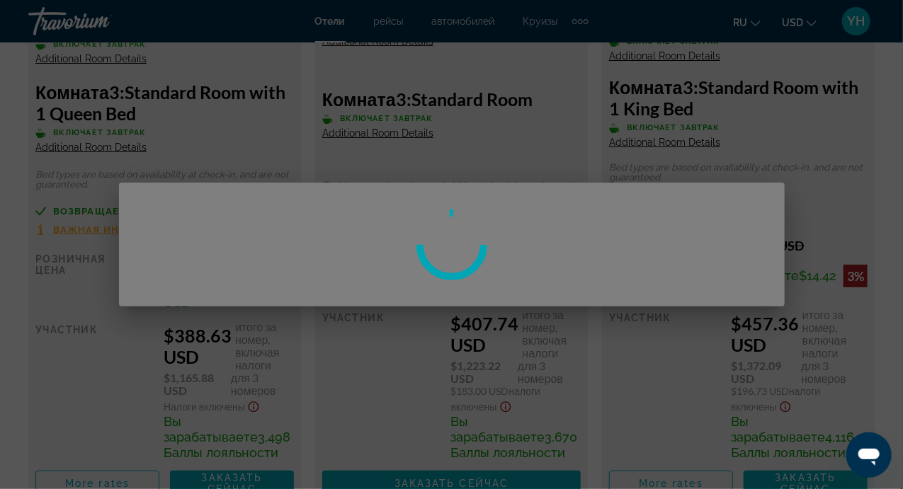
scroll to position [0, 0]
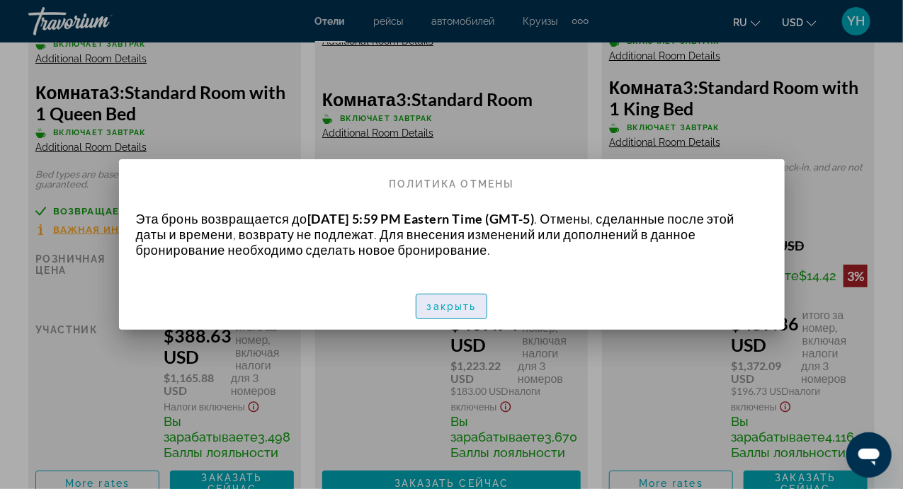
click at [454, 314] on span "button" at bounding box center [451, 307] width 71 height 34
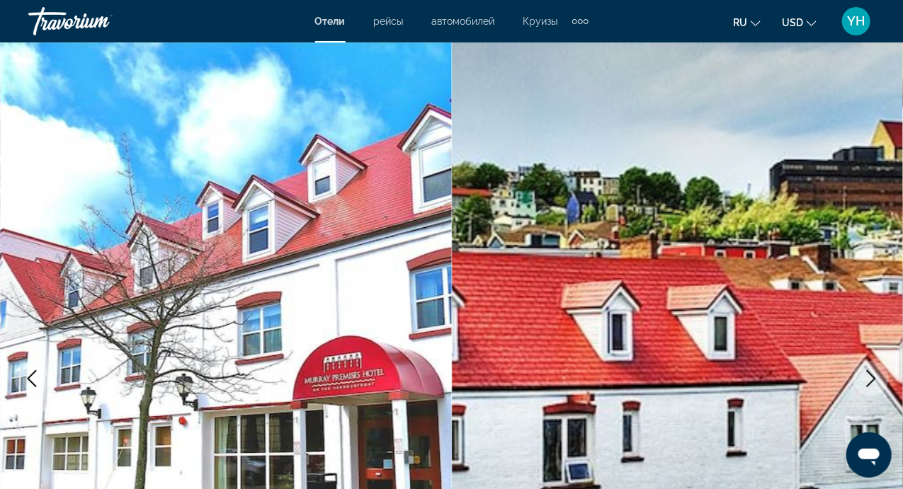
scroll to position [2531, 0]
